Goal: Navigation & Orientation: Find specific page/section

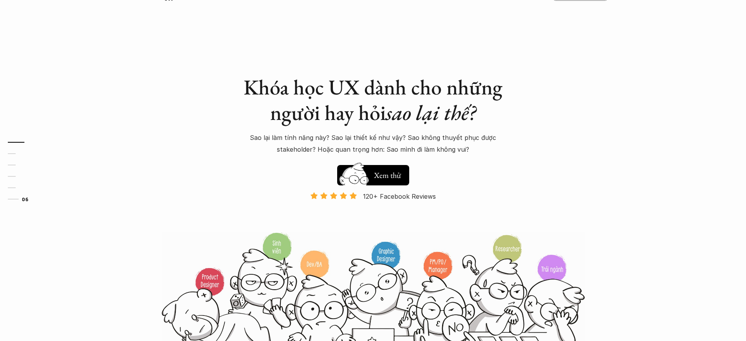
scroll to position [2759, 0]
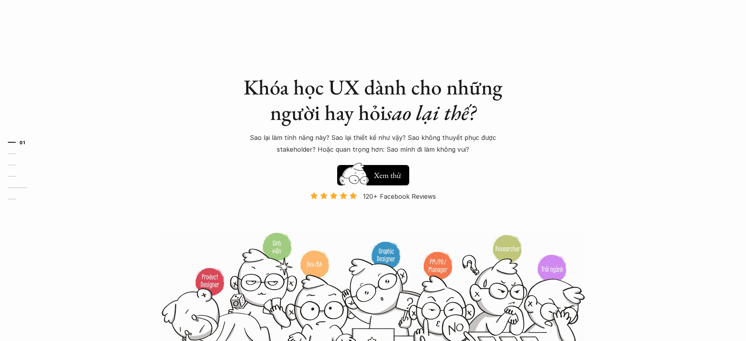
scroll to position [2460, 0]
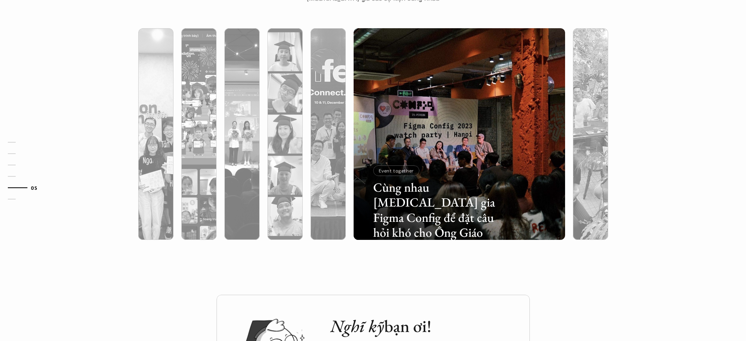
click at [395, 170] on p "Event together" at bounding box center [396, 170] width 35 height 5
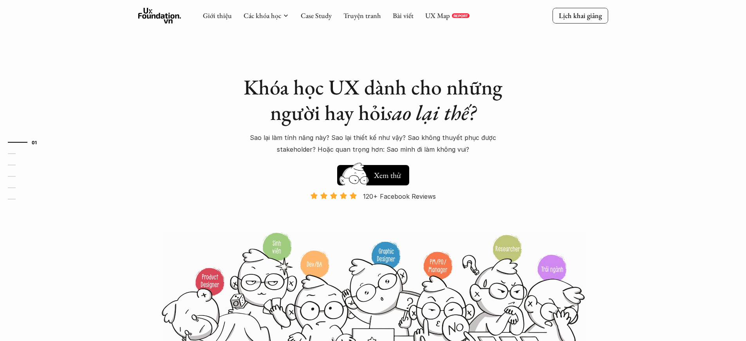
click at [373, 218] on p "Và đang giảm dần do Facebook ra tính năng Locked Profile 😭 😭 😭" at bounding box center [373, 218] width 124 height 24
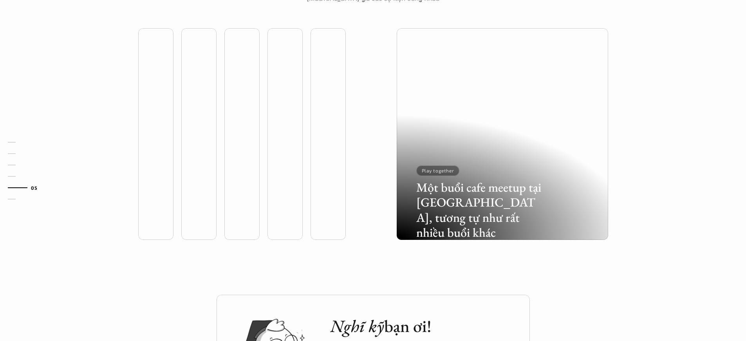
scroll to position [0, 2]
